Goal: Task Accomplishment & Management: Complete application form

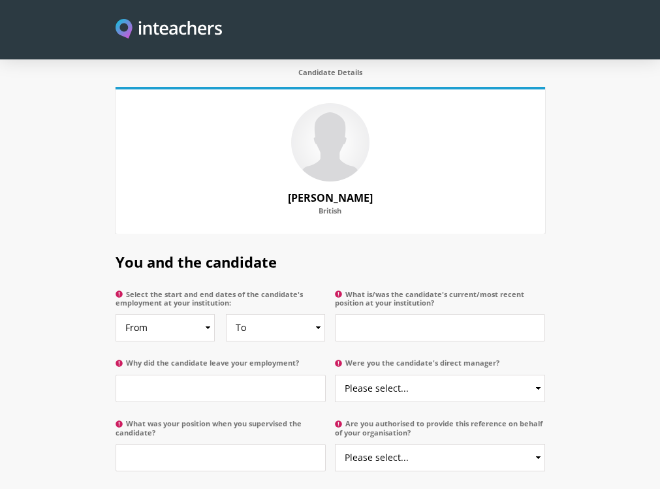
scroll to position [660, 0]
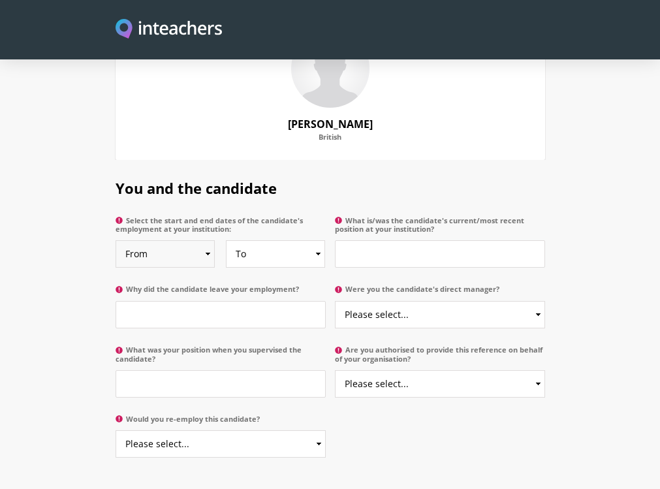
click at [161, 240] on select "From 2025 2024 2023 2022 2021 2020 2019 2018 2017 2016 2015 2014 2013 2012 2011…" at bounding box center [166, 253] width 100 height 27
select select "2016"
click at [116, 240] on select "From 2025 2024 2023 2022 2021 2020 2019 2018 2017 2016 2015 2014 2013 2012 2011…" at bounding box center [166, 253] width 100 height 27
click at [290, 240] on select "To Currently 2025 2024 2023 2022 2021 2020 2019 2018 2017 2016 2015 2014 2013 2…" at bounding box center [276, 253] width 100 height 27
select select "2022"
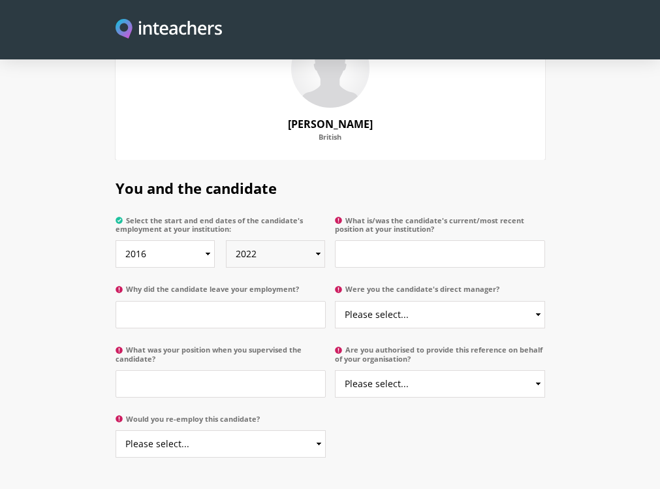
click at [226, 240] on select "To Currently 2025 2024 2023 2022 2021 2020 2019 2018 2017 2016 2015 2014 2013 2…" at bounding box center [276, 253] width 100 height 27
click at [335, 301] on select "Please select... Yes No" at bounding box center [440, 314] width 210 height 27
select select "Yes"
click at [335, 301] on select "Please select... Yes No" at bounding box center [440, 314] width 210 height 27
click at [181, 370] on input "What was your position when you supervised the candidate?" at bounding box center [221, 383] width 210 height 27
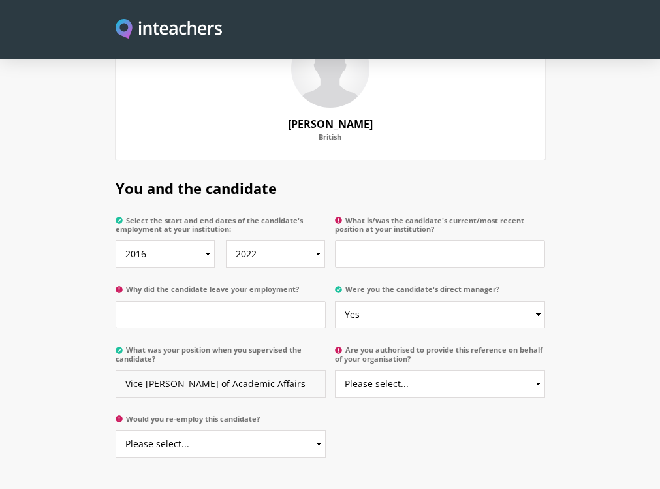
type input "Vice Dean of Academic Affairs"
click at [184, 430] on select "Please select... Yes No" at bounding box center [221, 443] width 210 height 27
select select "Yes"
click at [116, 430] on select "Please select... Yes No" at bounding box center [221, 443] width 210 height 27
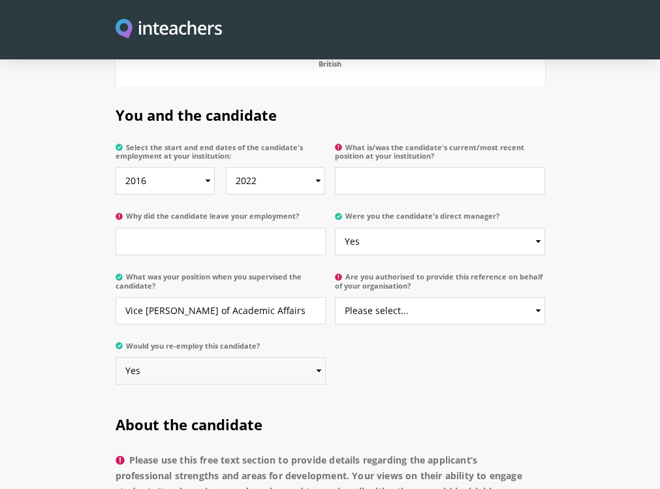
scroll to position [586, 0]
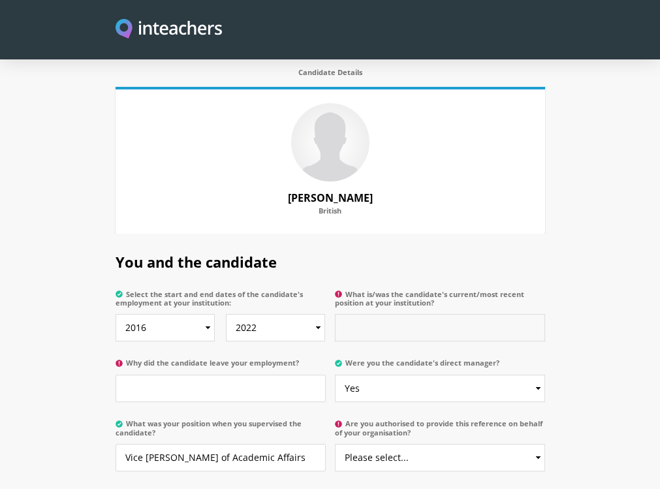
click at [407, 314] on input "What is/was the candidate's current/most recent position at your institution?" at bounding box center [440, 327] width 210 height 27
type input "Along with teaching duties she was a member in the Assessment Unit"
click at [326, 375] on input "Why did the candidate leave your employment?" at bounding box center [221, 388] width 210 height 27
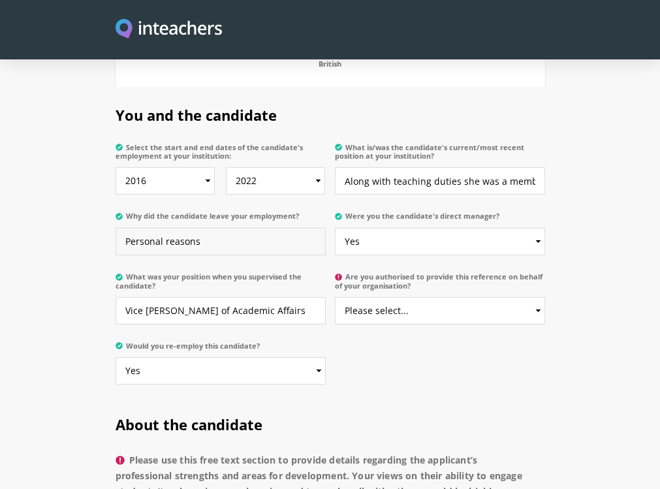
scroll to position [806, 0]
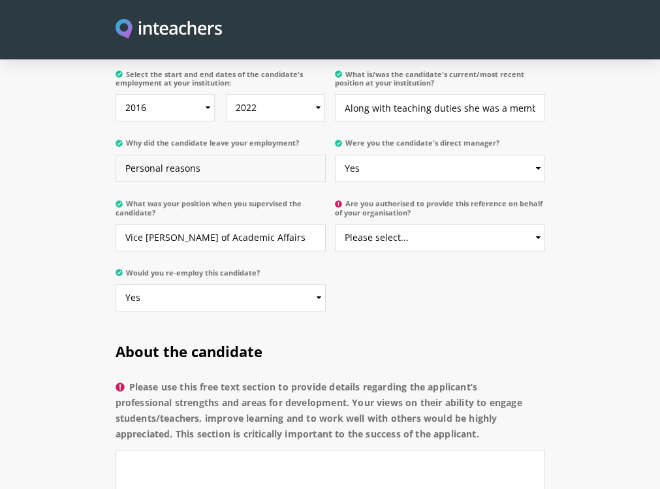
type input "Personal reasons"
click at [441, 224] on select "Please select... Yes No" at bounding box center [440, 237] width 210 height 27
select select "Yes"
click at [336, 224] on select "Please select... Yes No" at bounding box center [440, 237] width 210 height 27
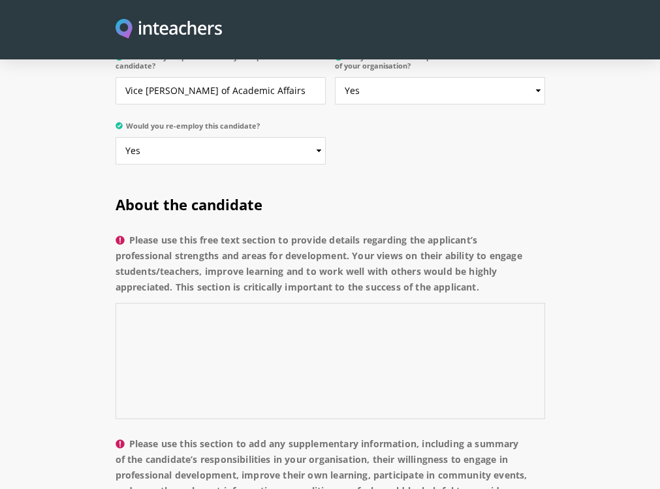
click at [142, 303] on textarea "Please use this free text section to provide details regarding the applicant’s …" at bounding box center [330, 361] width 429 height 116
paste textarea "Asma has proven to be highly professional and has demonstrated tremendous effor…"
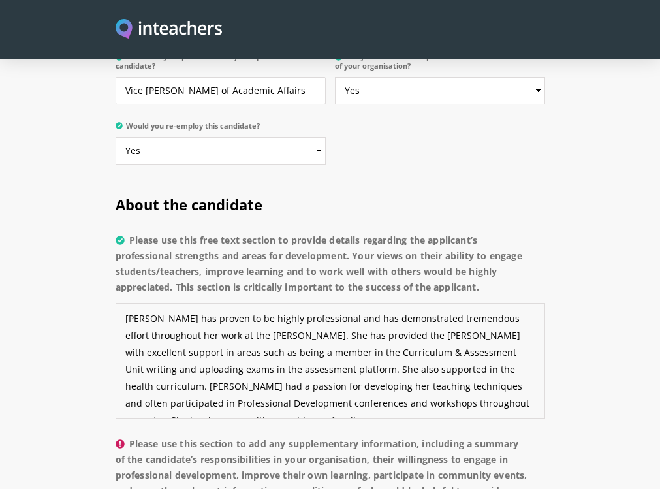
scroll to position [1026, 0]
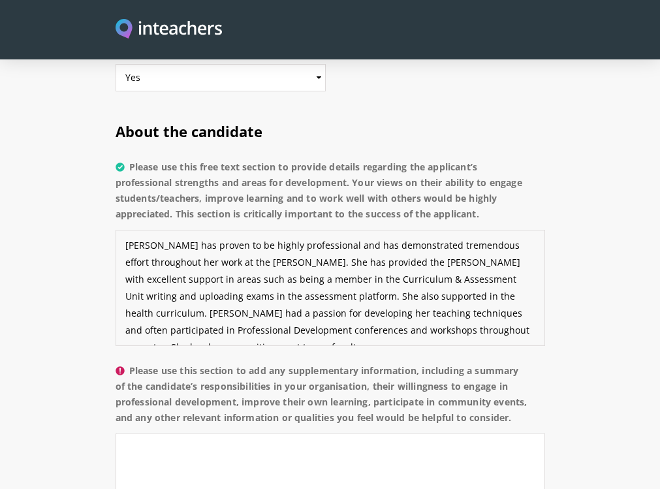
drag, startPoint x: 317, startPoint y: 202, endPoint x: 533, endPoint y: 168, distance: 219.3
click at [533, 230] on textarea "Asma has proven to be highly professional and has demonstrated tremendous effor…" at bounding box center [330, 288] width 429 height 116
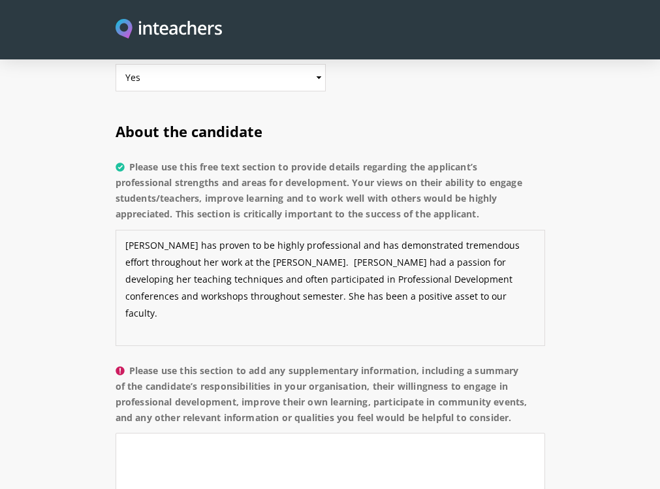
type textarea "Asma has proven to be highly professional and has demonstrated tremendous effor…"
click at [196, 433] on textarea "Please use this section to add any supplementary information, including a summa…" at bounding box center [330, 491] width 429 height 116
paste textarea "She has provided the ELI with excellent support in areas such as being a member…"
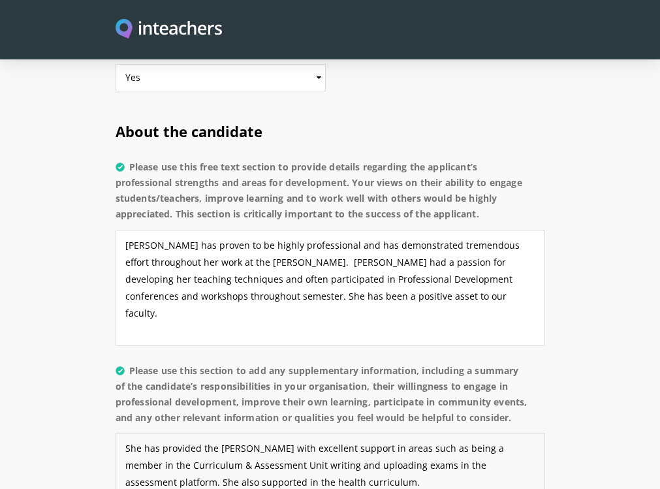
click at [116, 433] on textarea "She has provided the ELI with excellent support in areas such as being a member…" at bounding box center [330, 491] width 429 height 116
click at [116, 433] on textarea "Asma have has provided the ELI with excellent support in areas such as being a …" at bounding box center [330, 491] width 429 height 116
click at [116, 433] on textarea "Asma have provided the ELI with excellent support in areas such as being a memb…" at bounding box center [330, 491] width 429 height 116
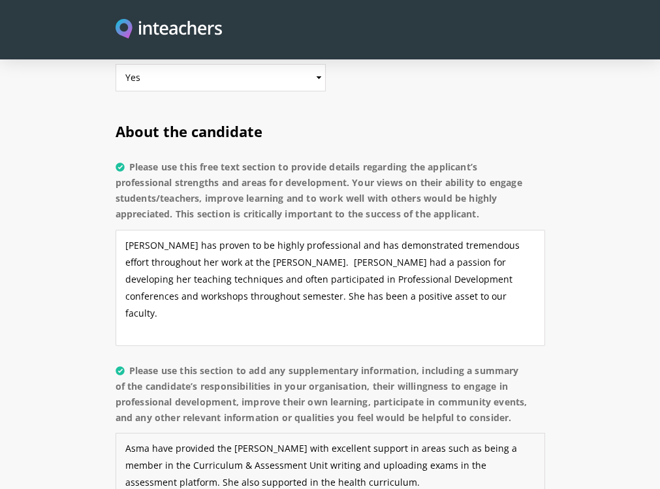
click at [116, 433] on textarea "Asma have provided the ELI with excellent support in areas such as being a memb…" at bounding box center [330, 491] width 429 height 116
type textarea "Asma provided the ELI with excellent support in areas such as being a member in…"
click at [539, 230] on textarea "Asma has proven to be highly professional and has demonstrated tremendous effor…" at bounding box center [330, 288] width 429 height 116
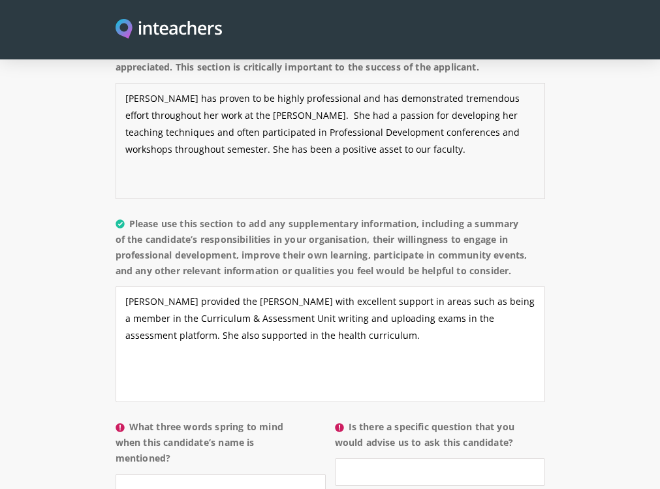
scroll to position [1246, 0]
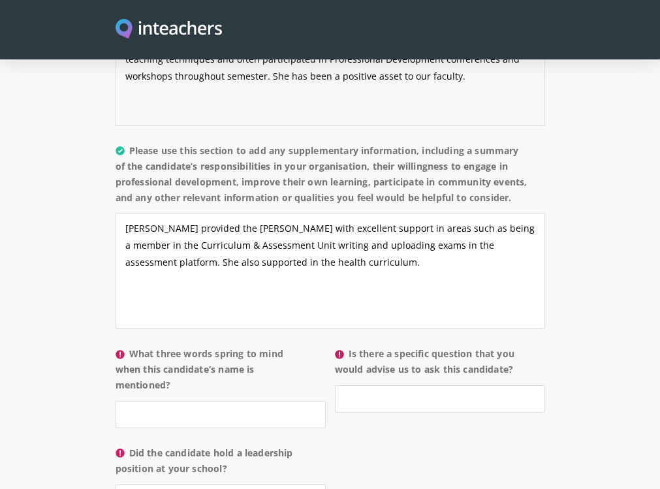
type textarea "Asma has proven to be highly professional and has demonstrated tremendous effor…"
click at [145, 401] on input "What three words spring to mind when this candidate’s name is mentioned?" at bounding box center [221, 414] width 210 height 27
type input "Cooperative, positive, creative"
click at [369, 385] on input "Is there a specific question that you would advise us to ask this candidate?" at bounding box center [440, 398] width 210 height 27
type input "I"
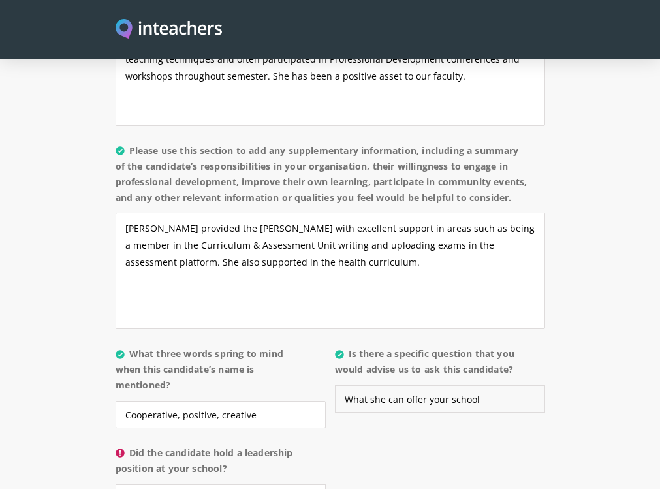
click at [382, 385] on input "What she can offer your school" at bounding box center [440, 398] width 210 height 27
click at [391, 385] on input "What can offer your school" at bounding box center [440, 398] width 210 height 27
click at [519, 385] on input "What can she offer your school" at bounding box center [440, 398] width 210 height 27
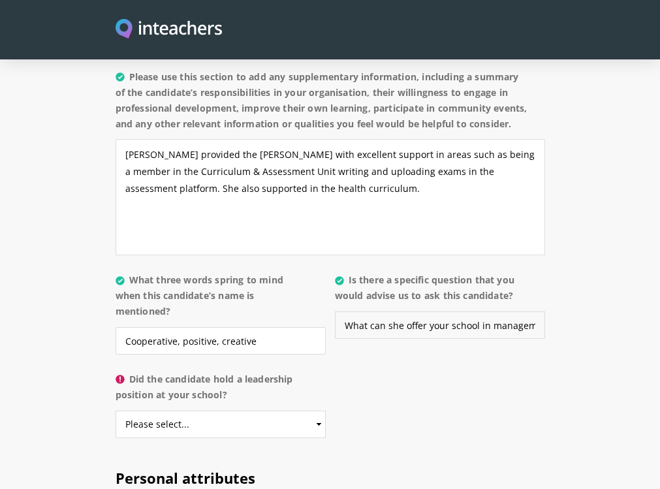
scroll to position [1393, 0]
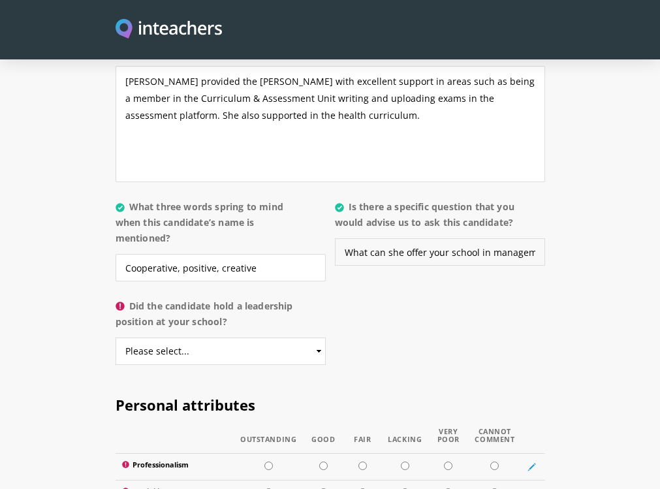
type input "What can she offer your school in management position."
click at [311, 337] on select "Please select... Yes No" at bounding box center [221, 350] width 210 height 27
select select "No"
click at [116, 337] on select "Please select... Yes No" at bounding box center [221, 350] width 210 height 27
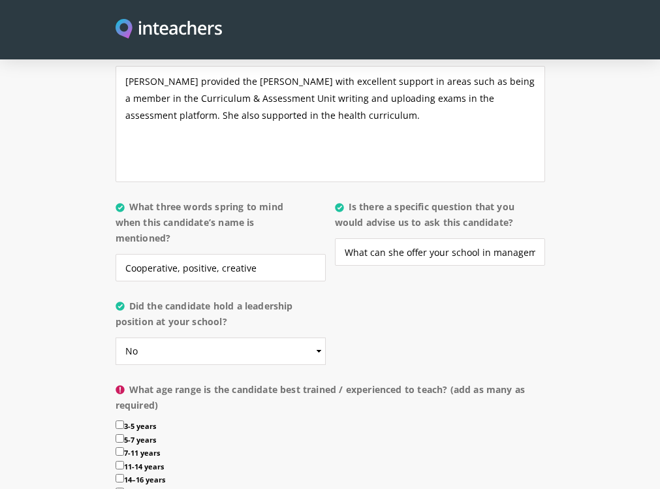
click at [116, 488] on input "16–18 years" at bounding box center [120, 492] width 8 height 8
checkbox input "true"
click at [116, 474] on input "14–16 years" at bounding box center [120, 478] width 8 height 8
checkbox input "true"
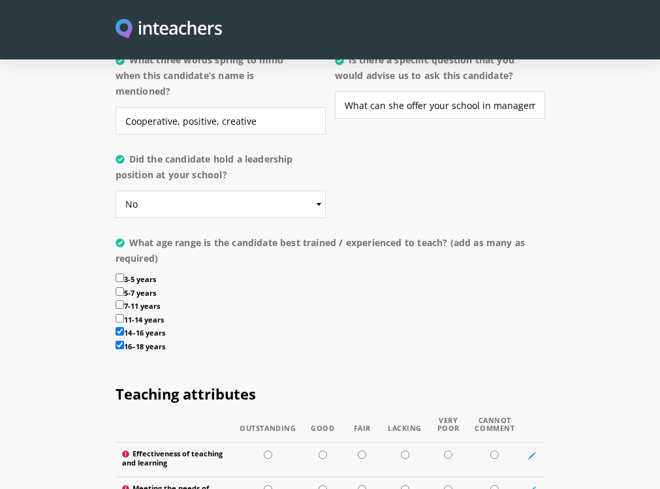
scroll to position [1613, 0]
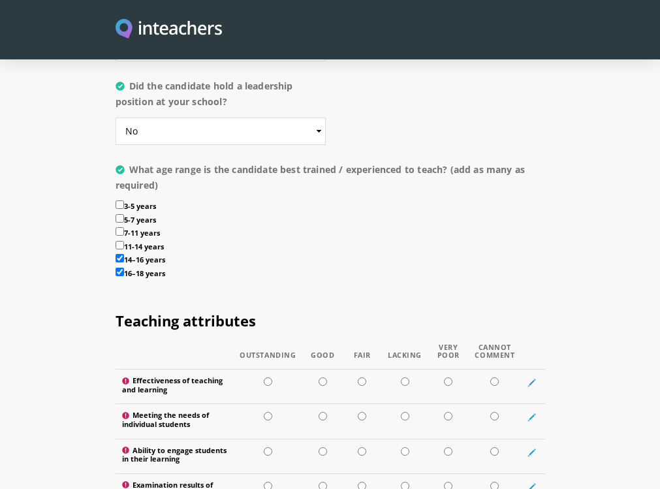
click at [262, 369] on td at bounding box center [267, 386] width 69 height 35
radio input "true"
click at [266, 412] on input "radio" at bounding box center [268, 416] width 8 height 8
radio input "true"
click at [262, 439] on td at bounding box center [267, 456] width 69 height 35
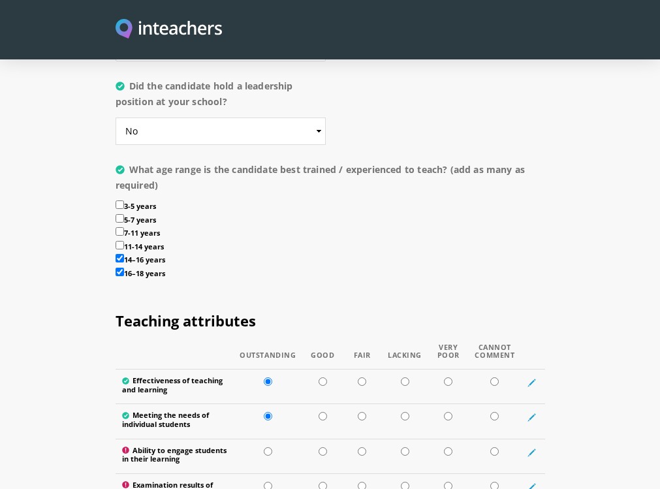
radio input "true"
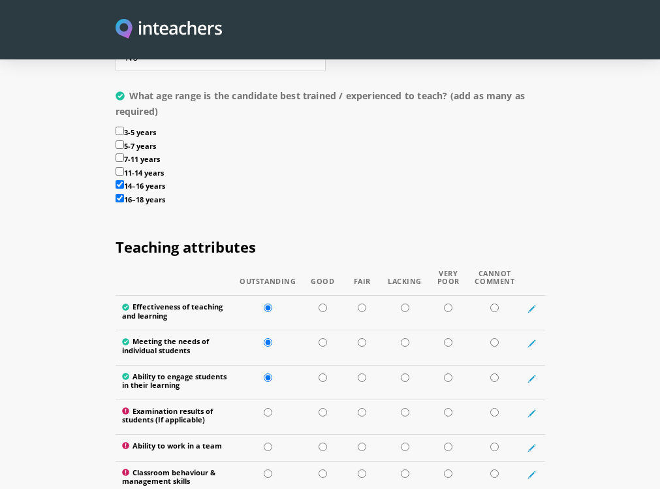
scroll to position [1760, 0]
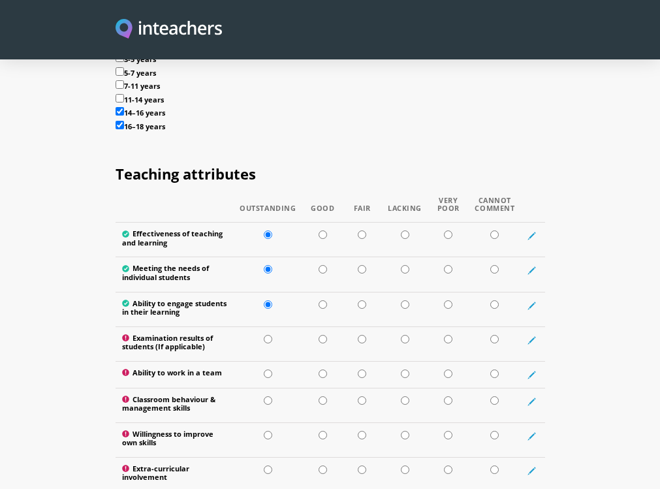
click at [271, 335] on input "radio" at bounding box center [268, 339] width 8 height 8
radio input "true"
click at [266, 369] on input "radio" at bounding box center [268, 373] width 8 height 8
radio input "true"
click at [268, 388] on td at bounding box center [267, 405] width 69 height 35
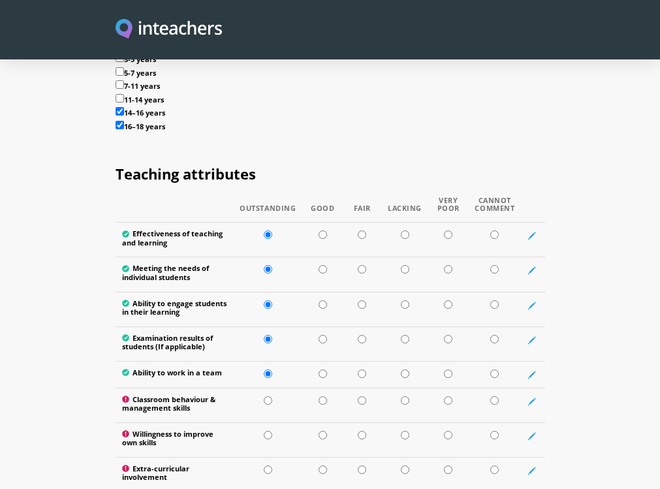
radio input "true"
click at [268, 431] on input "radio" at bounding box center [268, 435] width 8 height 8
radio input "true"
click at [268, 465] on input "radio" at bounding box center [268, 469] width 8 height 8
radio input "true"
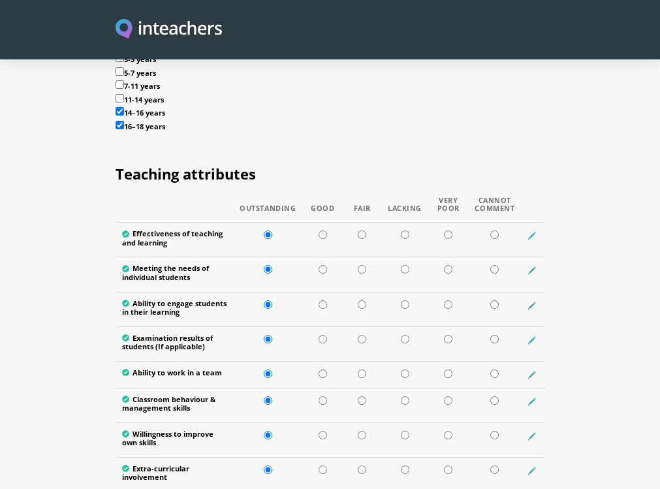
radio input "true"
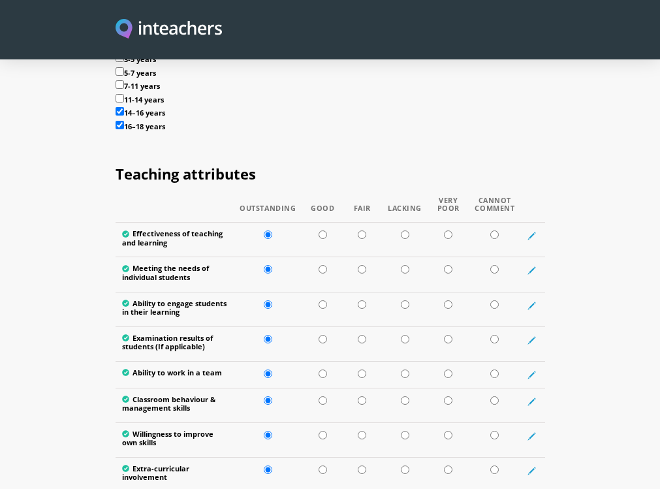
radio input "true"
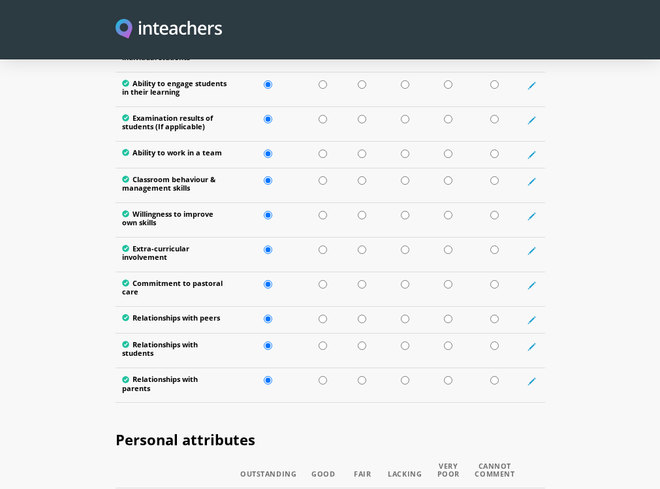
scroll to position [2053, 0]
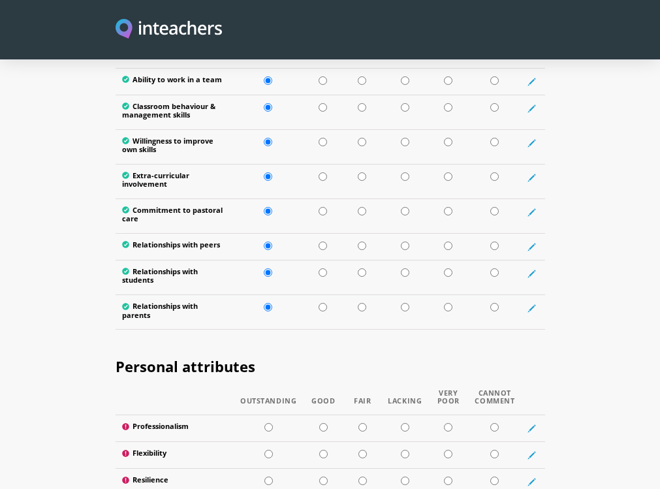
click at [268, 415] on td at bounding box center [268, 428] width 69 height 27
radio input "true"
click at [268, 450] on input "radio" at bounding box center [268, 454] width 8 height 8
radio input "true"
click at [267, 476] on input "radio" at bounding box center [268, 480] width 8 height 8
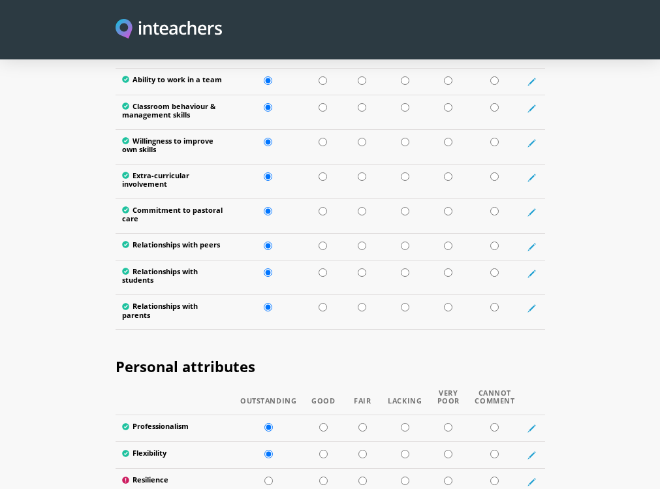
radio input "true"
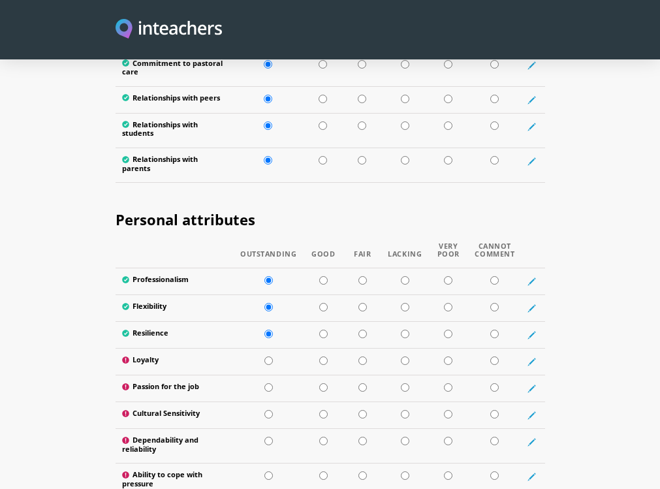
click at [269, 356] on input "radio" at bounding box center [268, 360] width 8 height 8
radio input "true"
click at [270, 383] on input "radio" at bounding box center [268, 387] width 8 height 8
radio input "true"
click at [267, 410] on input "radio" at bounding box center [268, 414] width 8 height 8
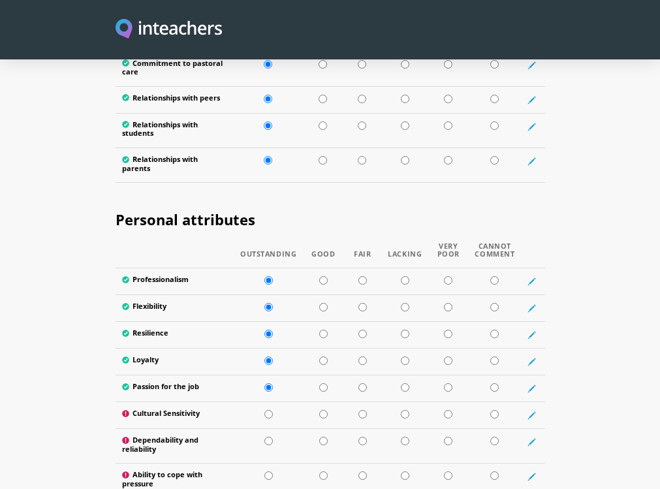
radio input "true"
click at [266, 437] on input "radio" at bounding box center [268, 441] width 8 height 8
radio input "true"
click at [268, 463] on td at bounding box center [268, 480] width 69 height 35
radio input "true"
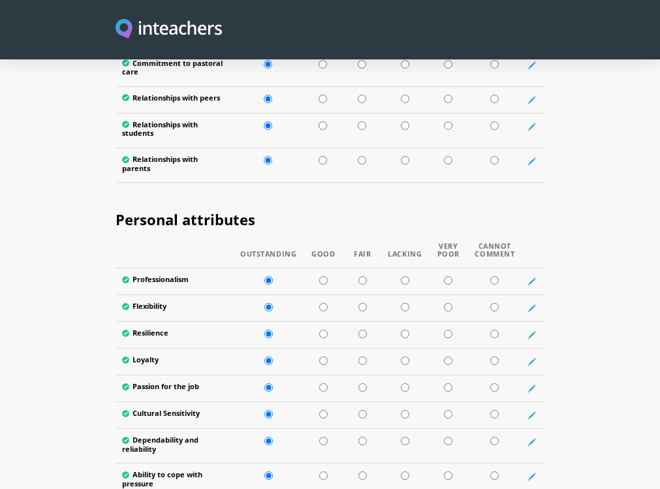
radio input "true"
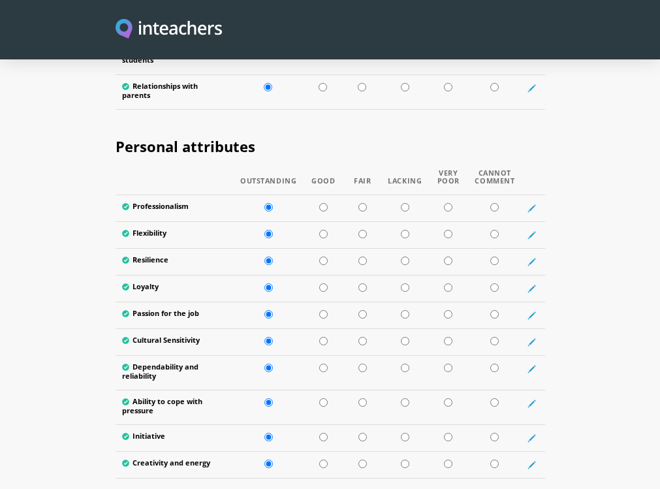
scroll to position [2347, 0]
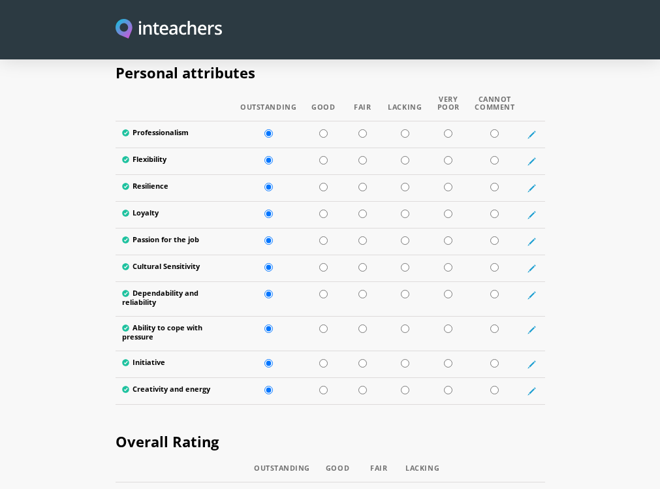
radio input "true"
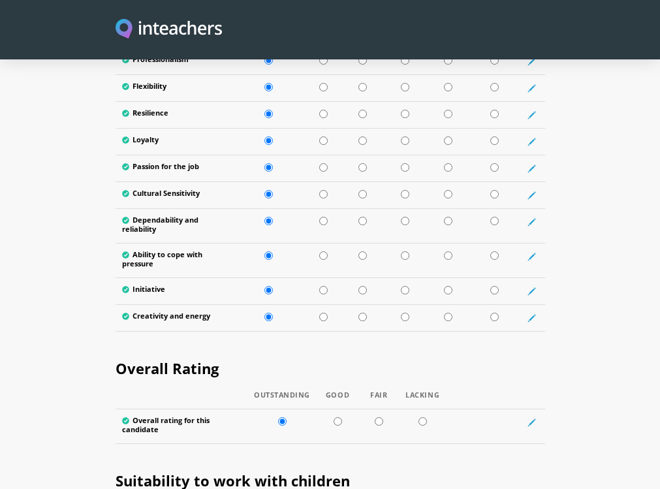
scroll to position [2493, 0]
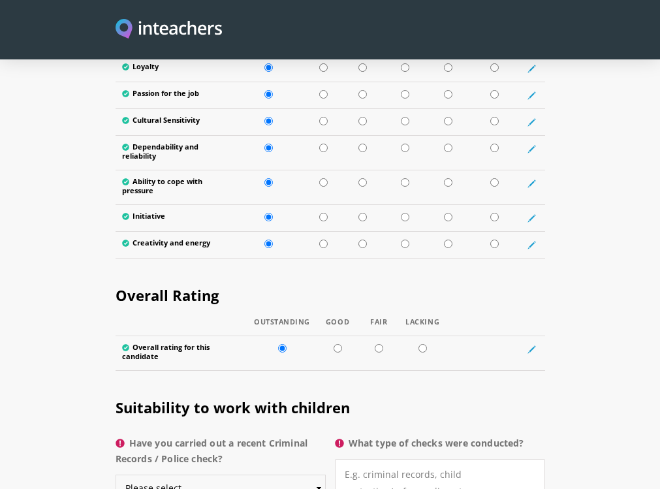
click at [298, 475] on select "Please select... Yes No Do not know" at bounding box center [221, 488] width 210 height 27
select select "No"
click at [116, 475] on select "Please select... Yes No Do not know" at bounding box center [221, 488] width 210 height 27
select select "Do not know"
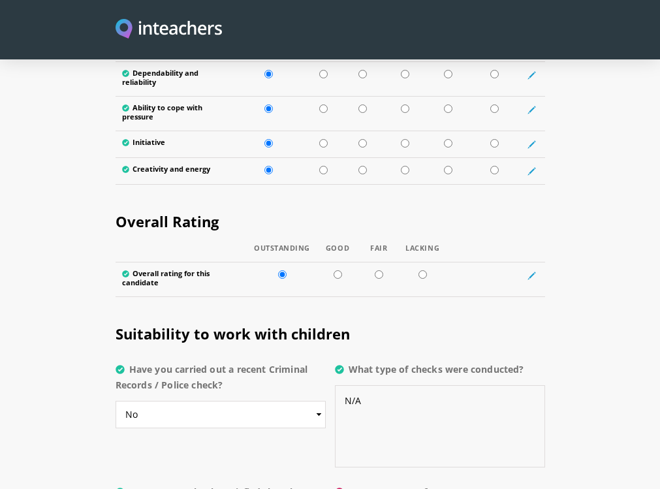
scroll to position [2640, 0]
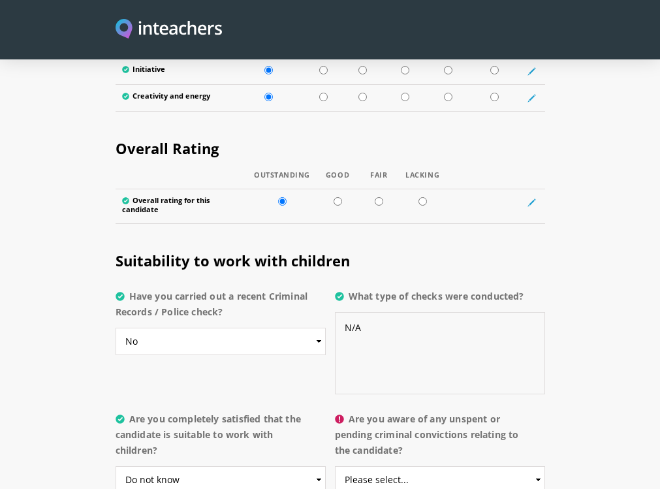
type textarea "N/A"
click at [389, 466] on select "Please select... Yes No Do not know" at bounding box center [440, 479] width 210 height 27
select select "Do not know"
click at [336, 466] on select "Please select... Yes No Do not know" at bounding box center [440, 479] width 210 height 27
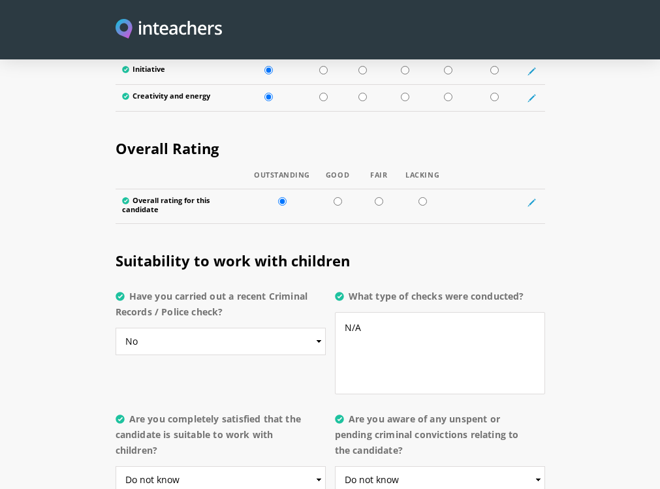
select select "No"
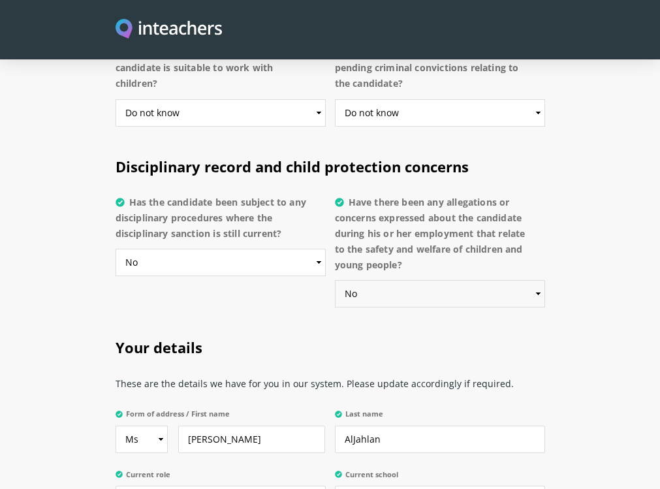
scroll to position [3080, 0]
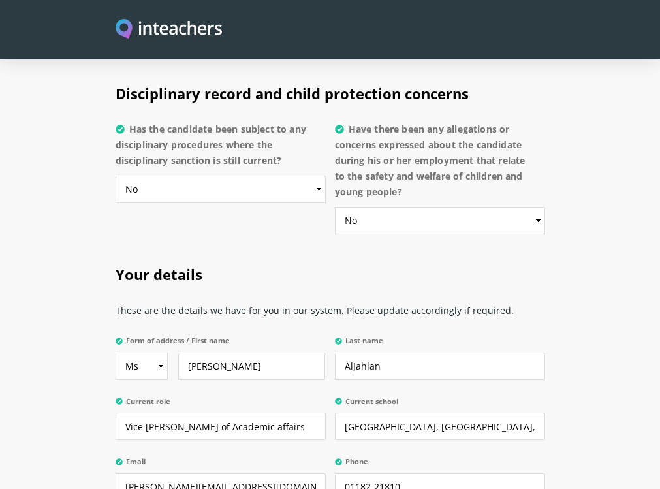
select select "Yes"
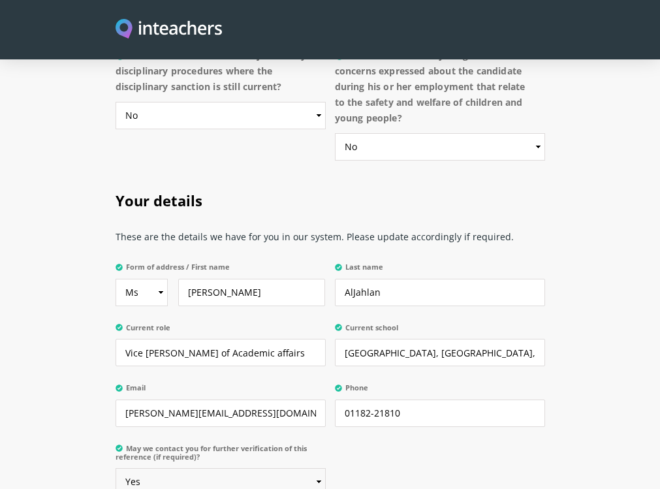
scroll to position [3226, 0]
